Goal: Navigation & Orientation: Understand site structure

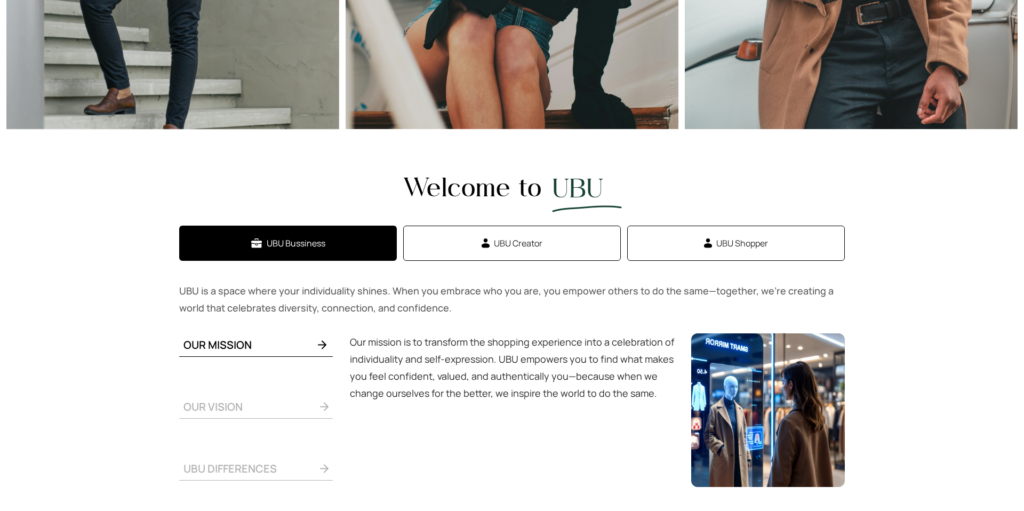
scroll to position [200, 0]
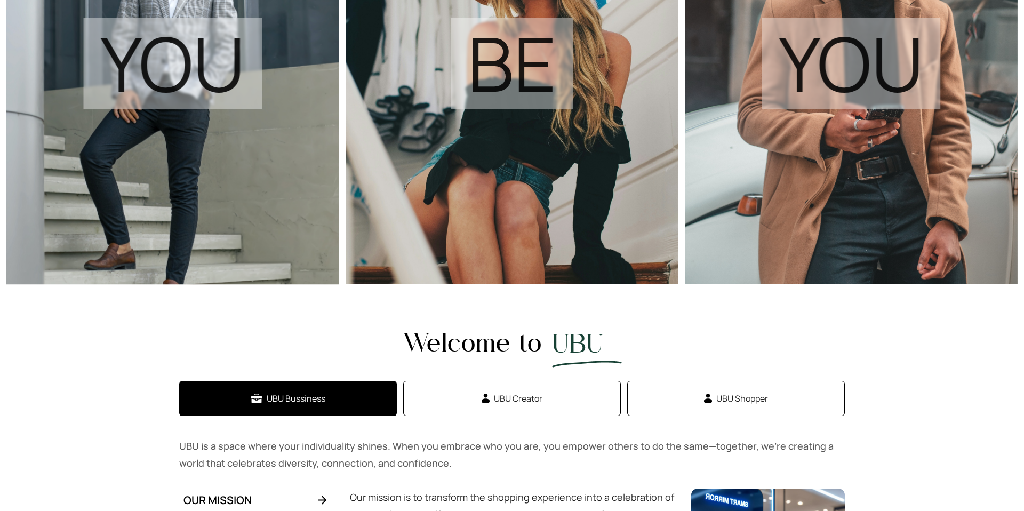
click at [525, 393] on span "UBU Creator" at bounding box center [518, 398] width 49 height 13
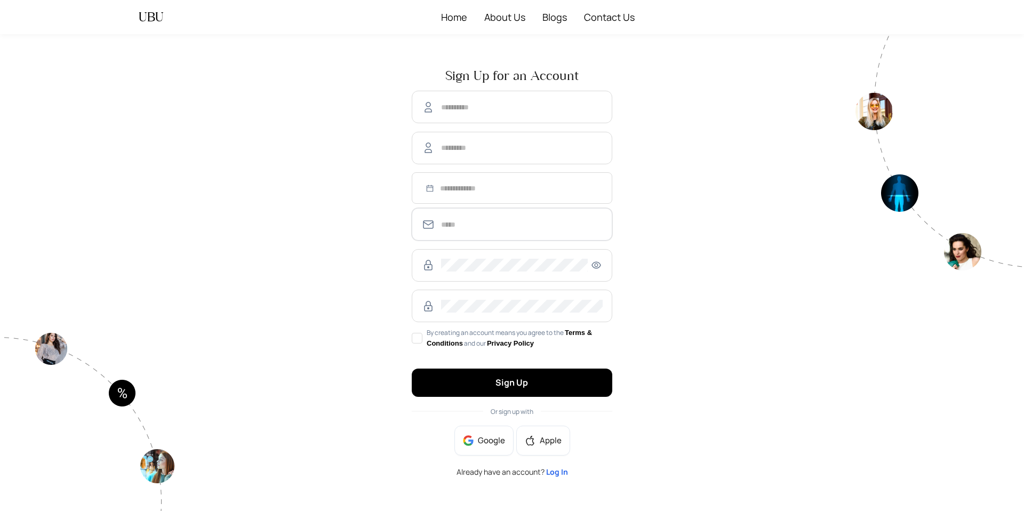
type input "**********"
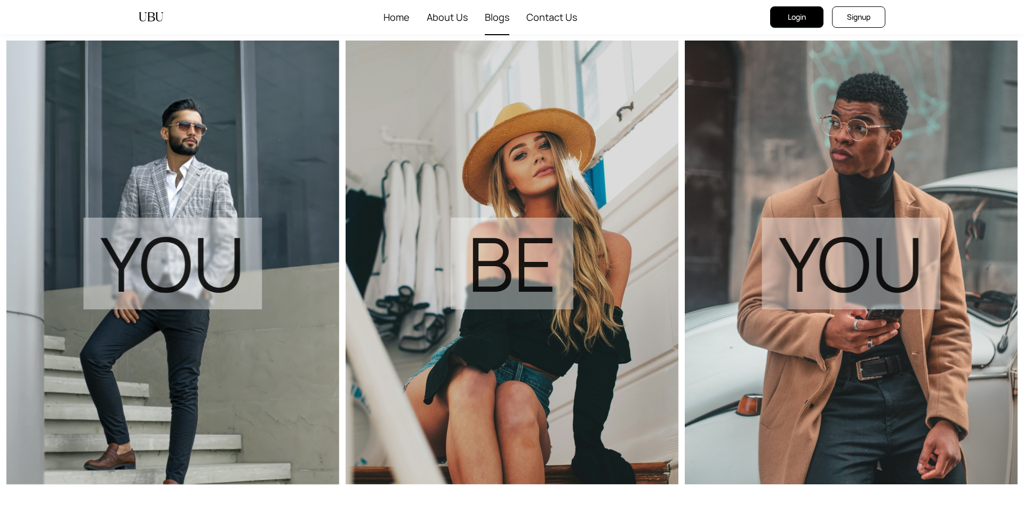
click at [493, 18] on span "Blogs" at bounding box center [497, 17] width 25 height 34
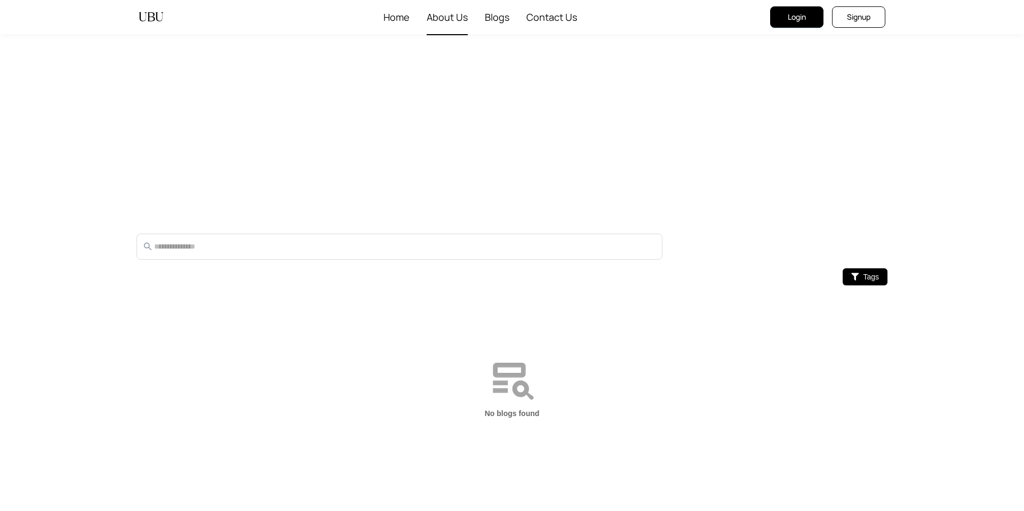
click at [450, 18] on span "About Us" at bounding box center [447, 17] width 41 height 34
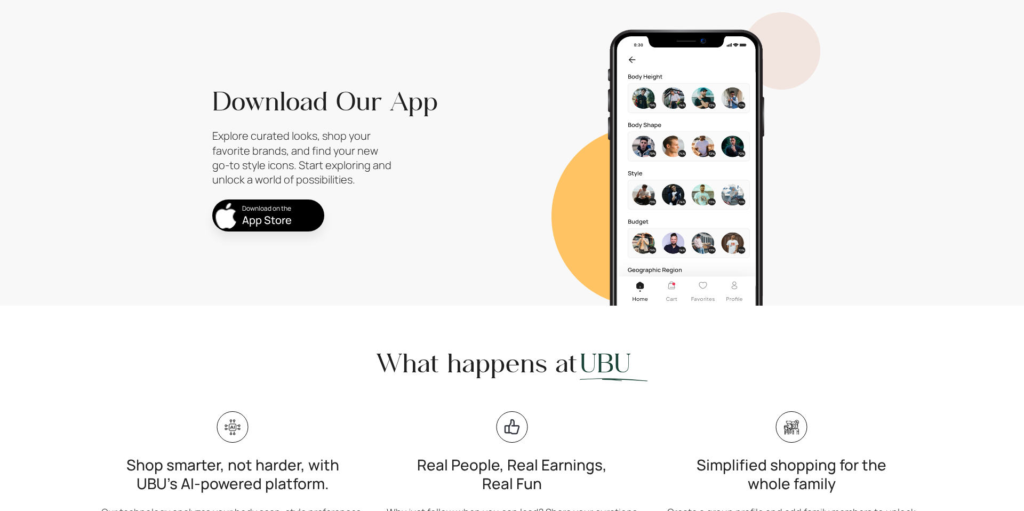
scroll to position [714, 0]
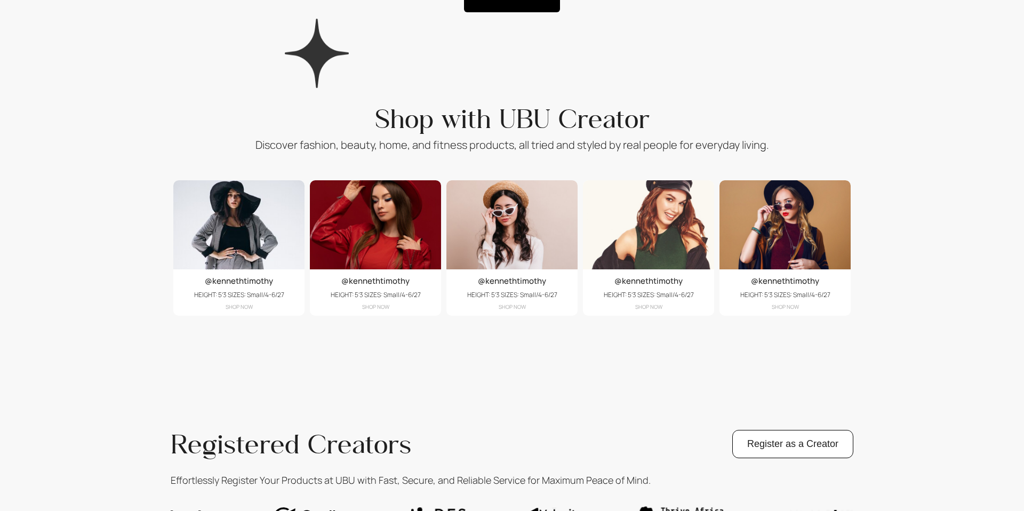
scroll to position [2061, 0]
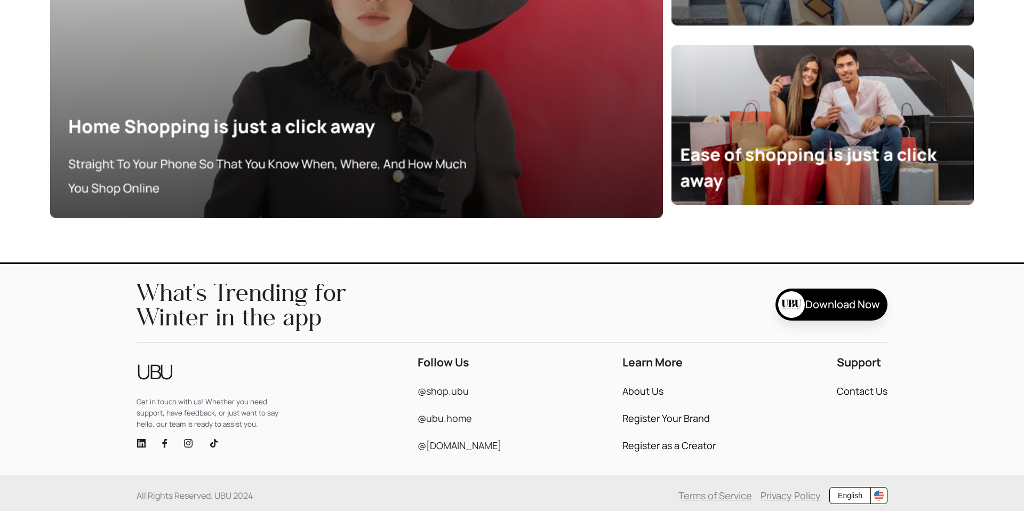
scroll to position [1985, 0]
